Goal: Task Accomplishment & Management: Manage account settings

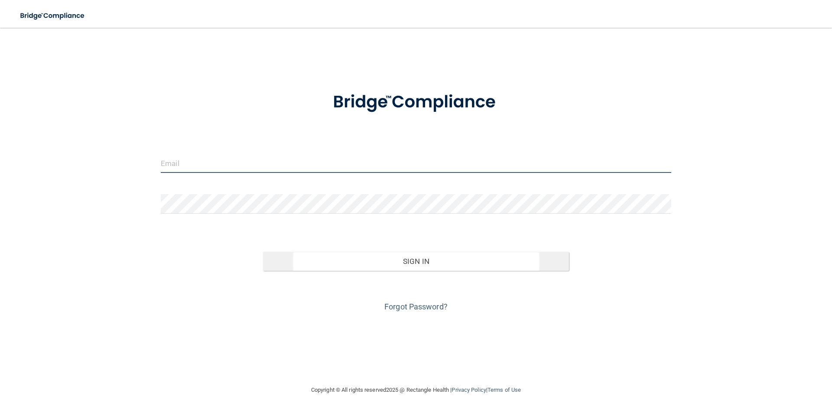
type input "[EMAIL_ADDRESS][DOMAIN_NAME]"
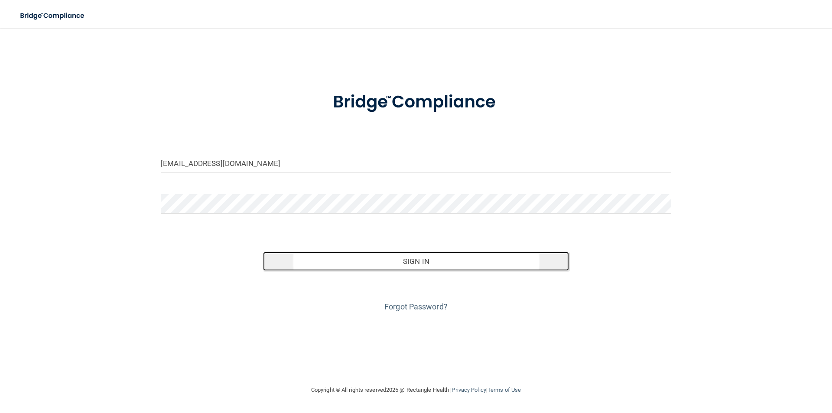
click at [412, 258] on button "Sign In" at bounding box center [416, 261] width 307 height 19
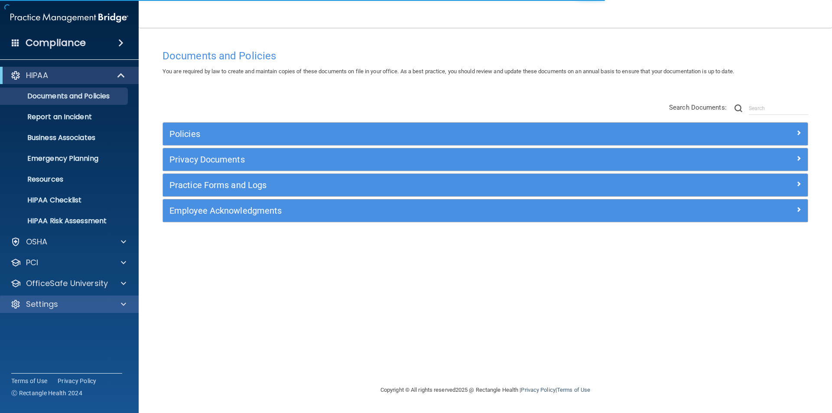
click at [55, 298] on div "Settings" at bounding box center [69, 304] width 139 height 17
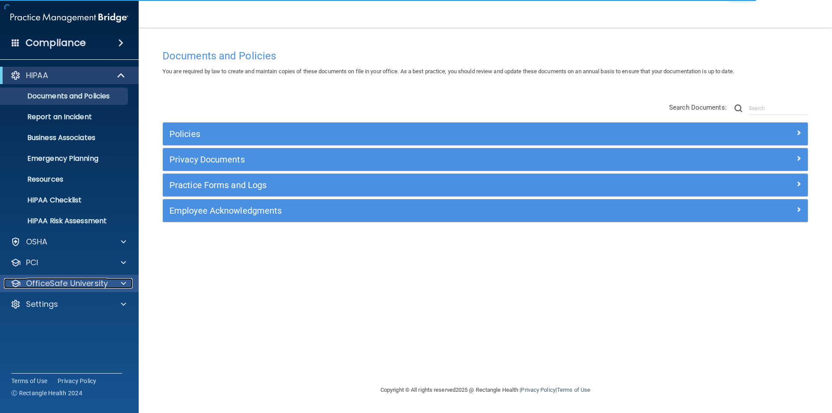
click at [54, 283] on p "OfficeSafe University" at bounding box center [67, 283] width 82 height 10
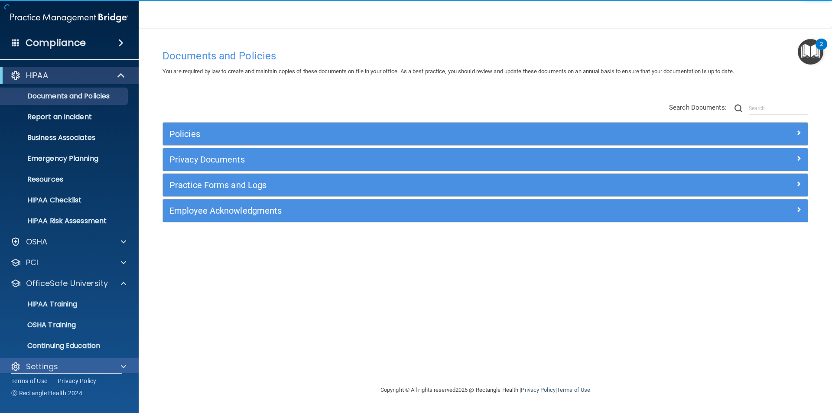
click at [52, 358] on div "Settings" at bounding box center [69, 366] width 139 height 17
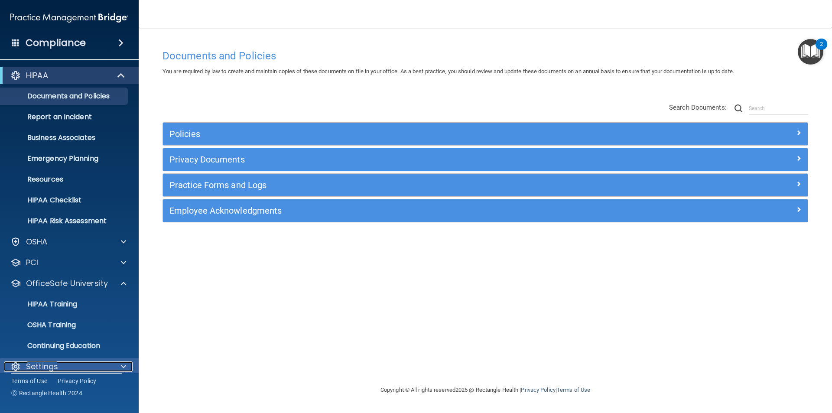
click at [32, 362] on p "Settings" at bounding box center [42, 367] width 32 height 10
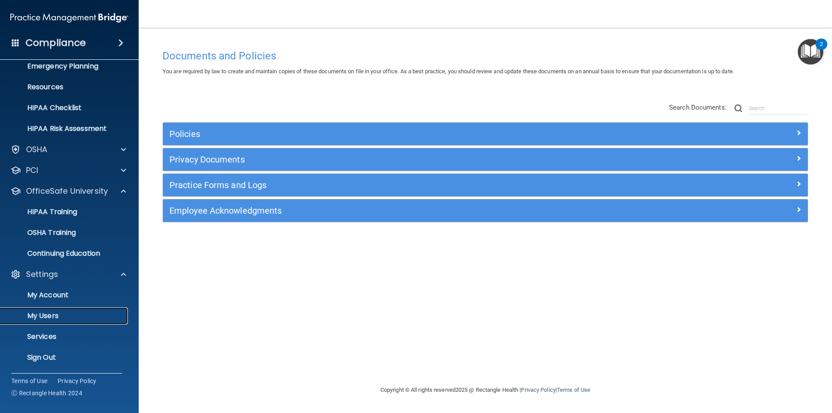
click at [59, 309] on link "My Users" at bounding box center [59, 315] width 137 height 17
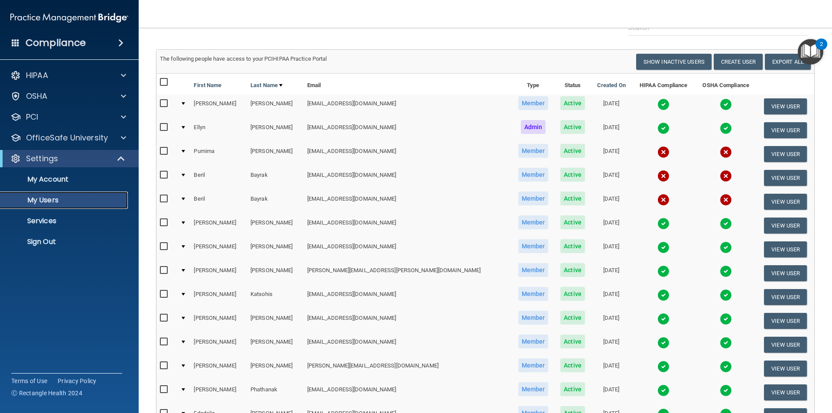
scroll to position [87, 0]
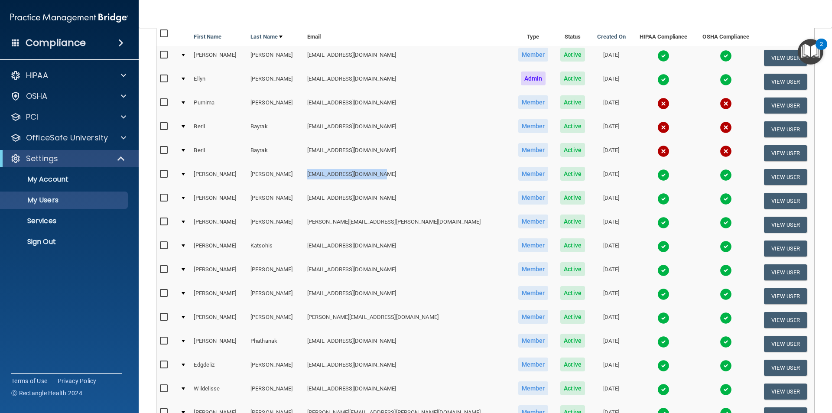
drag, startPoint x: 304, startPoint y: 173, endPoint x: 395, endPoint y: 173, distance: 90.6
click at [395, 173] on td "[EMAIL_ADDRESS][DOMAIN_NAME]" at bounding box center [408, 177] width 208 height 24
copy td "[EMAIL_ADDRESS][DOMAIN_NAME]"
drag, startPoint x: 306, startPoint y: 219, endPoint x: 373, endPoint y: 216, distance: 67.3
click at [373, 216] on td "[PERSON_NAME][EMAIL_ADDRESS][PERSON_NAME][DOMAIN_NAME]" at bounding box center [408, 225] width 208 height 24
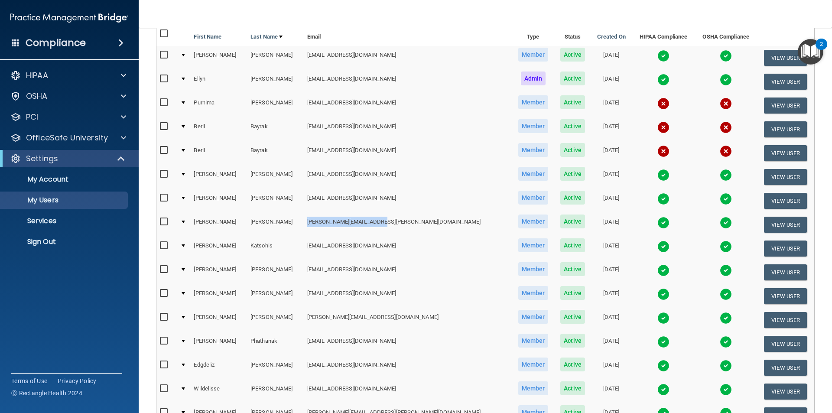
copy td "[PERSON_NAME][EMAIL_ADDRESS][PERSON_NAME][DOMAIN_NAME]"
drag, startPoint x: 305, startPoint y: 271, endPoint x: 370, endPoint y: 265, distance: 65.2
click at [370, 265] on td "[EMAIL_ADDRESS][DOMAIN_NAME]" at bounding box center [408, 273] width 208 height 24
copy td "[EMAIL_ADDRESS][DOMAIN_NAME]"
drag, startPoint x: 304, startPoint y: 314, endPoint x: 394, endPoint y: 318, distance: 89.8
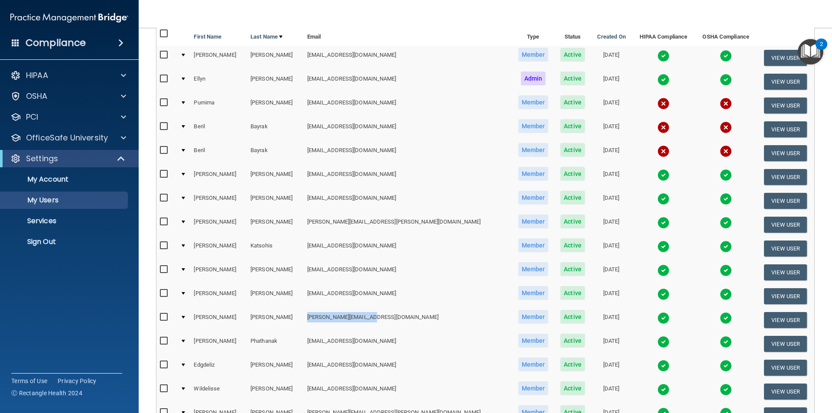
click at [394, 318] on td "[PERSON_NAME][EMAIL_ADDRESS][DOMAIN_NAME]" at bounding box center [408, 320] width 208 height 24
copy td "[PERSON_NAME][EMAIL_ADDRESS][DOMAIN_NAME]"
drag, startPoint x: 304, startPoint y: 366, endPoint x: 370, endPoint y: 358, distance: 66.8
click at [370, 358] on td "[EMAIL_ADDRESS][DOMAIN_NAME]" at bounding box center [408, 368] width 208 height 24
copy td "[EMAIL_ADDRESS][DOMAIN_NAME]"
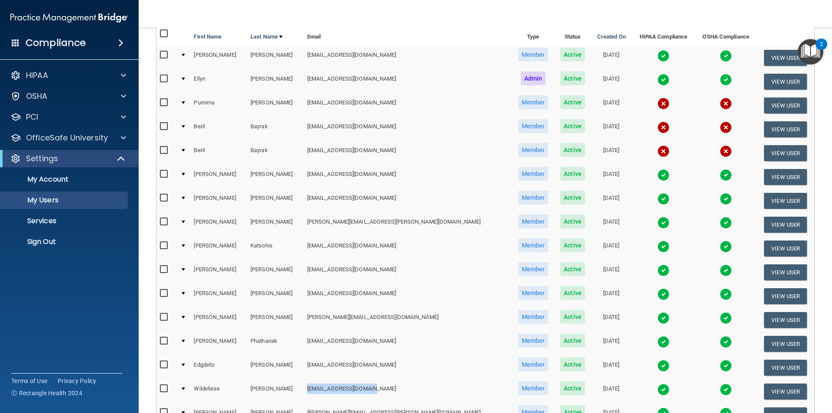
drag, startPoint x: 305, startPoint y: 387, endPoint x: 392, endPoint y: 384, distance: 87.2
click at [392, 384] on td "[EMAIL_ADDRESS][DOMAIN_NAME]" at bounding box center [408, 392] width 208 height 24
copy td "[EMAIL_ADDRESS][DOMAIN_NAME]"
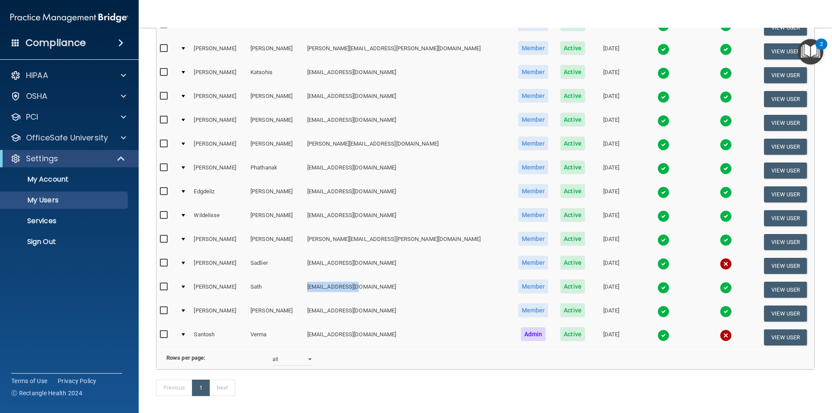
drag, startPoint x: 304, startPoint y: 283, endPoint x: 379, endPoint y: 288, distance: 74.7
click at [379, 288] on td "[EMAIL_ADDRESS][DOMAIN_NAME]" at bounding box center [408, 290] width 208 height 24
copy td "[EMAIL_ADDRESS][DOMAIN_NAME]"
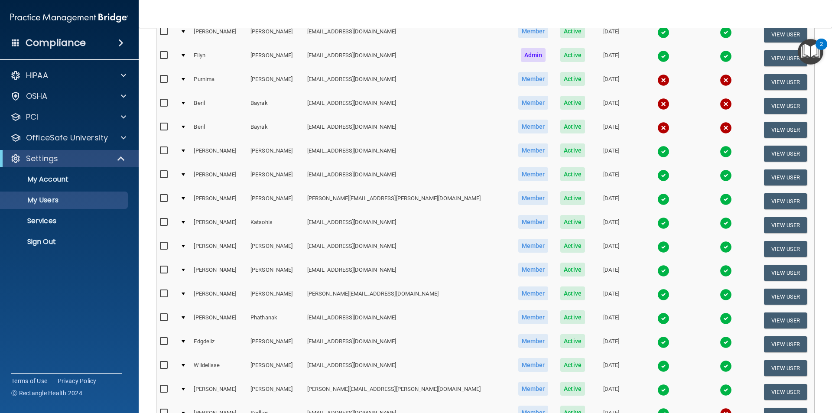
scroll to position [0, 0]
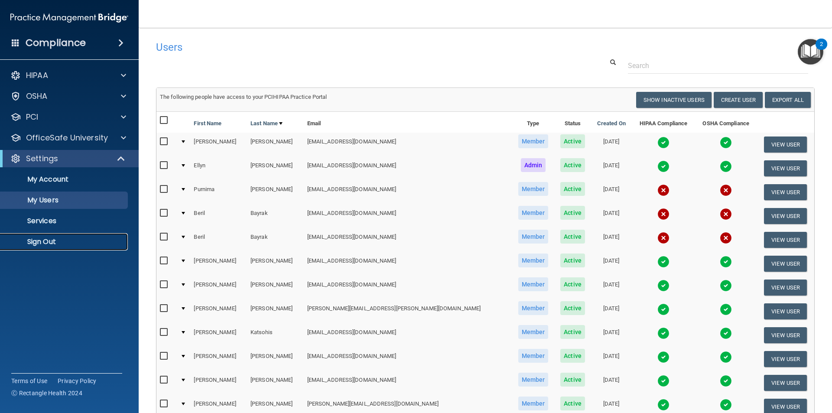
click at [60, 244] on p "Sign Out" at bounding box center [65, 242] width 118 height 9
